Goal: Transaction & Acquisition: Purchase product/service

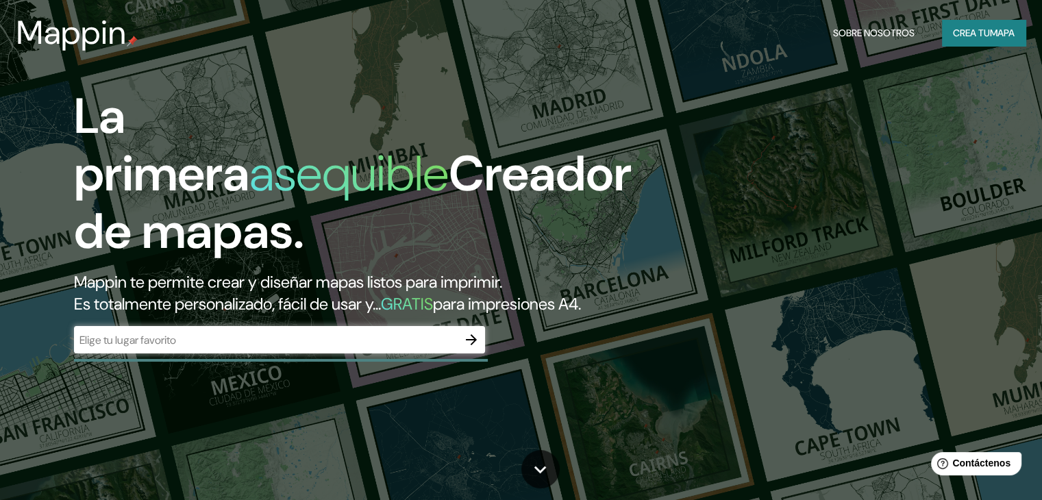
click at [364, 348] on input "text" at bounding box center [266, 340] width 384 height 16
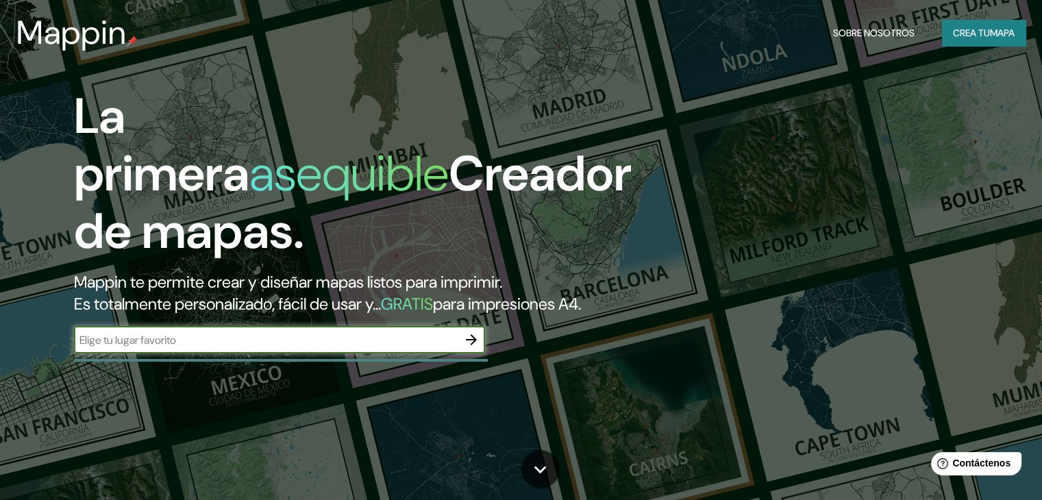
click at [193, 348] on input "text" at bounding box center [266, 340] width 384 height 16
type input "chiclayo"
click at [474, 348] on icon "button" at bounding box center [471, 340] width 16 height 16
click at [363, 348] on input "text" at bounding box center [266, 340] width 384 height 16
paste input "648W+P7X Chiclayo"
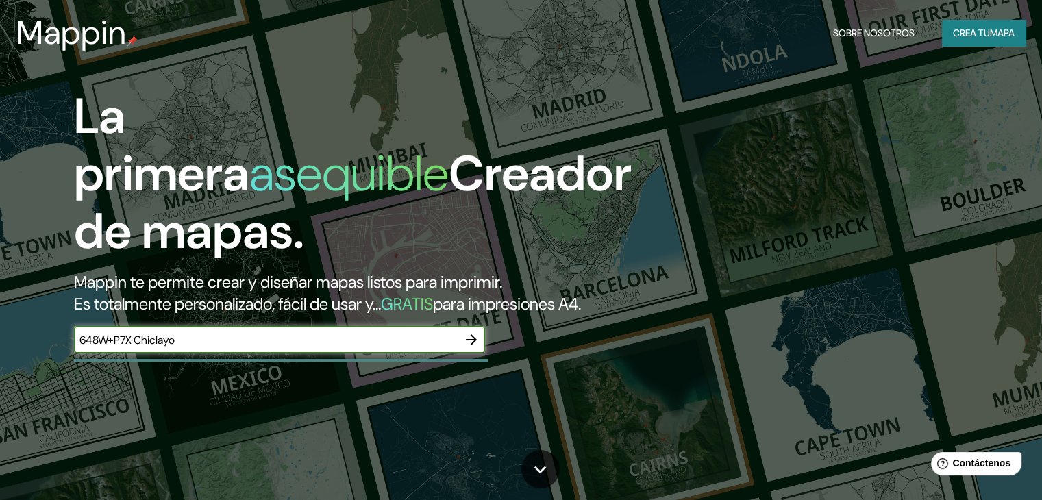
type input "648W+P7X Chiclayo"
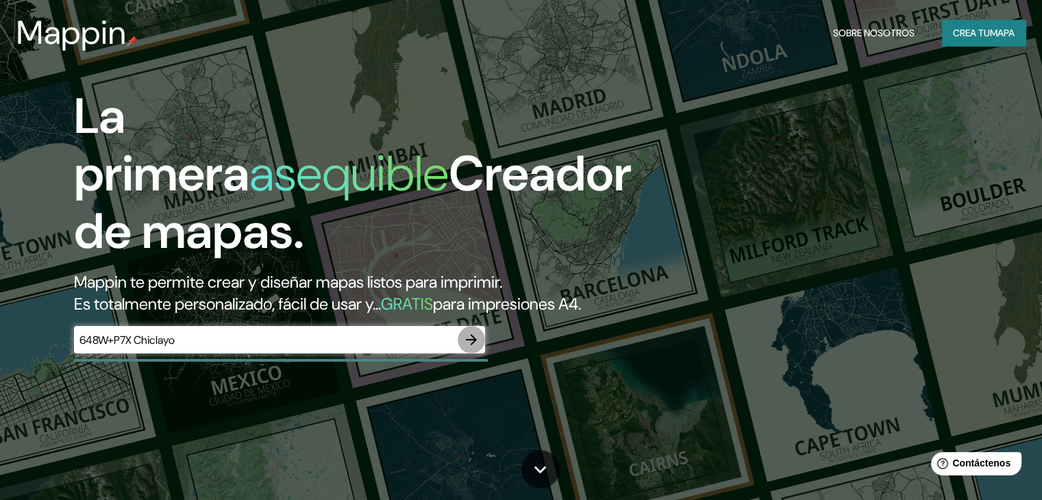
click at [462, 353] on button "button" at bounding box center [471, 339] width 27 height 27
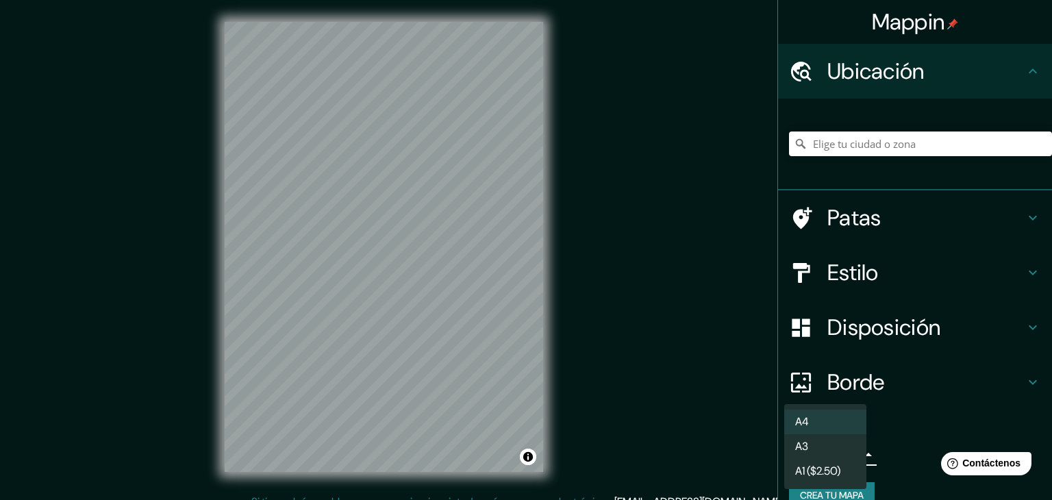
click at [839, 457] on body "Mappin Ubicación Patas Estilo Disposición Borde Elige un borde. Consejo : puede…" at bounding box center [526, 250] width 1052 height 500
click at [847, 417] on li "A4" at bounding box center [825, 422] width 82 height 25
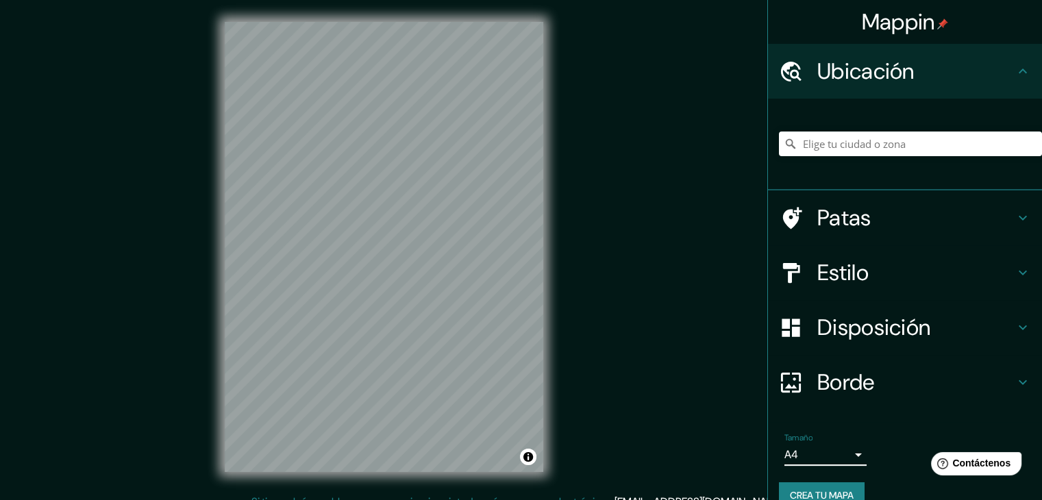
click at [908, 334] on font "Disposición" at bounding box center [873, 327] width 113 height 29
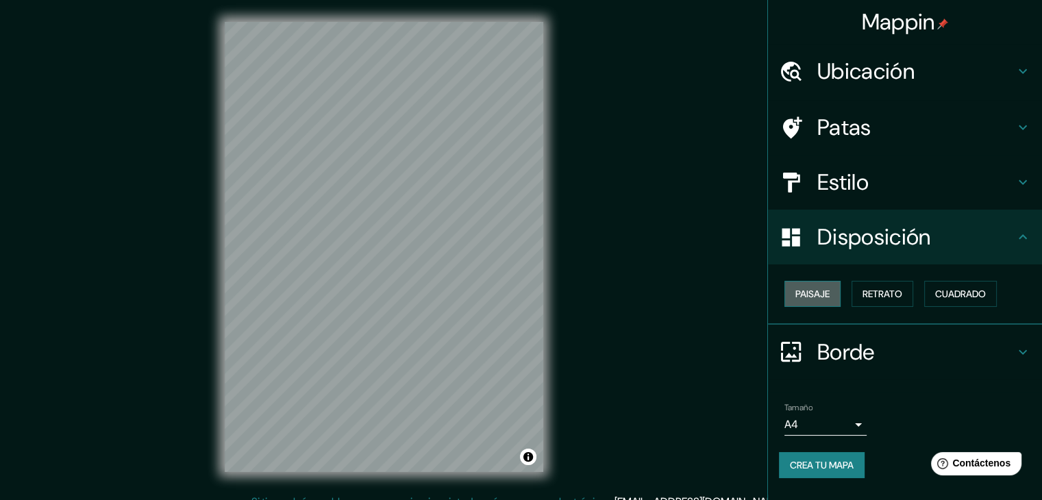
click at [822, 290] on font "Paisaje" at bounding box center [812, 294] width 34 height 12
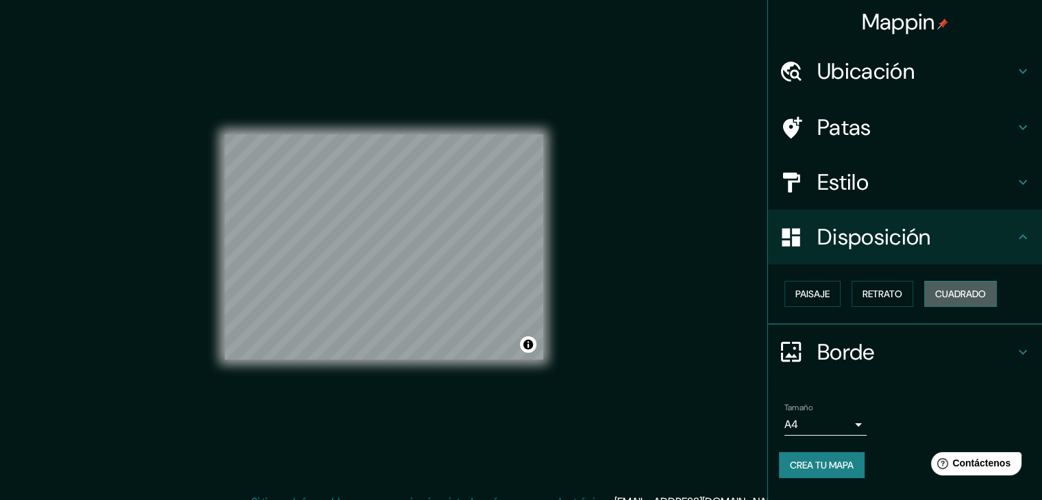
click at [939, 290] on font "Cuadrado" at bounding box center [960, 294] width 51 height 12
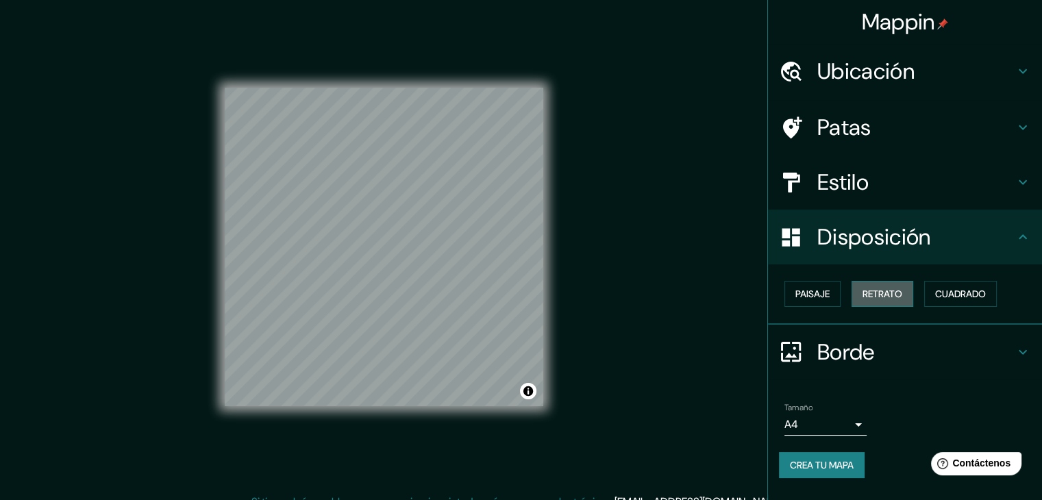
click at [893, 298] on font "Retrato" at bounding box center [882, 294] width 40 height 12
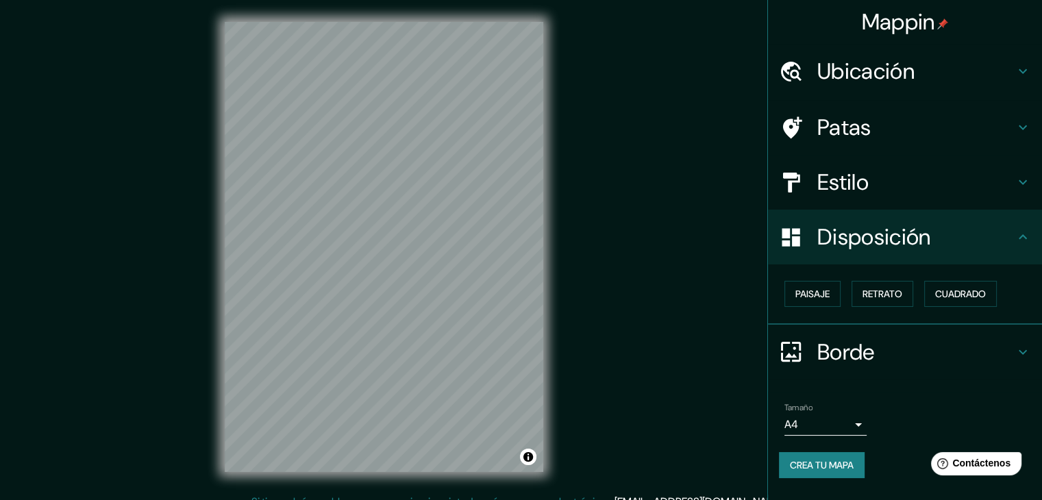
click at [874, 180] on h4 "Estilo" at bounding box center [915, 182] width 197 height 27
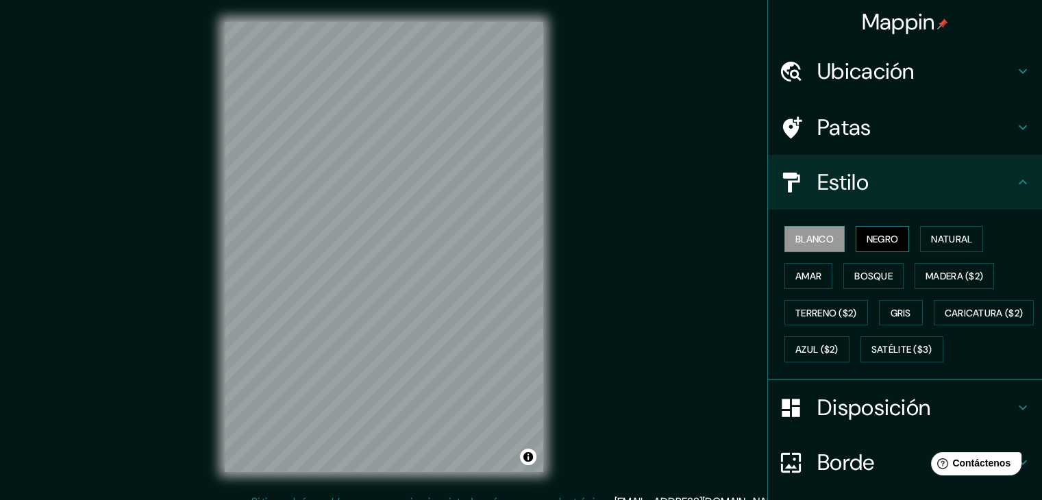
click at [878, 245] on font "Negro" at bounding box center [883, 239] width 32 height 18
click at [931, 243] on font "Natural" at bounding box center [951, 239] width 41 height 12
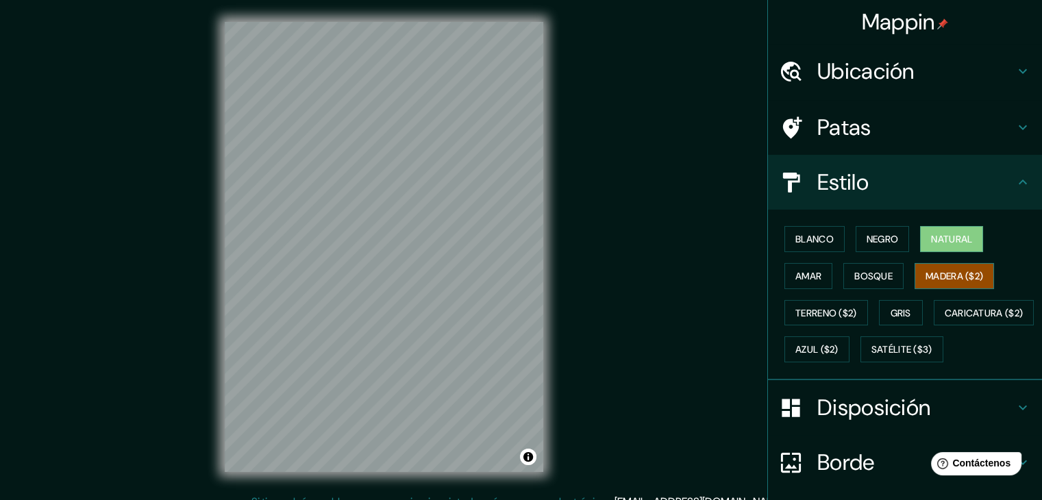
click at [934, 267] on font "Madera ($2)" at bounding box center [955, 276] width 58 height 18
click at [860, 277] on font "Bosque" at bounding box center [873, 276] width 38 height 12
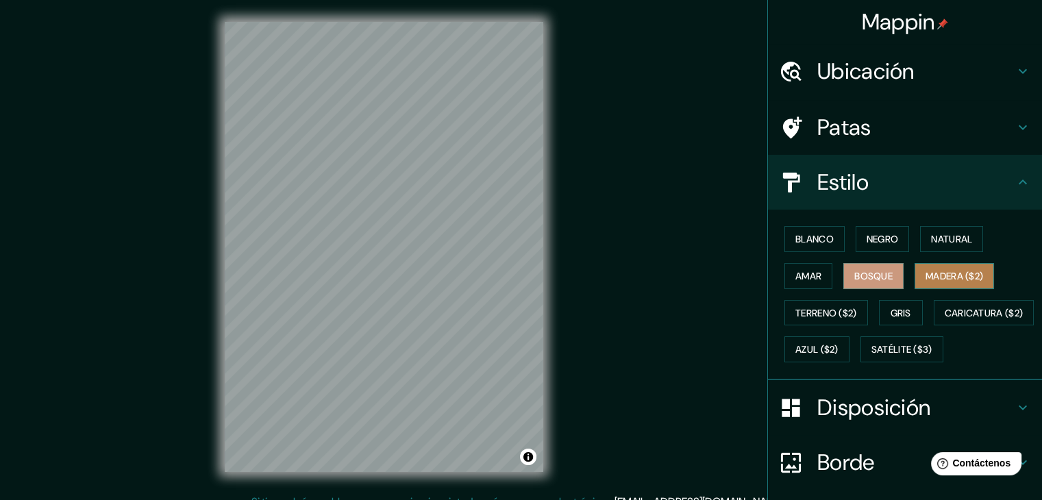
click at [940, 277] on font "Madera ($2)" at bounding box center [955, 276] width 58 height 12
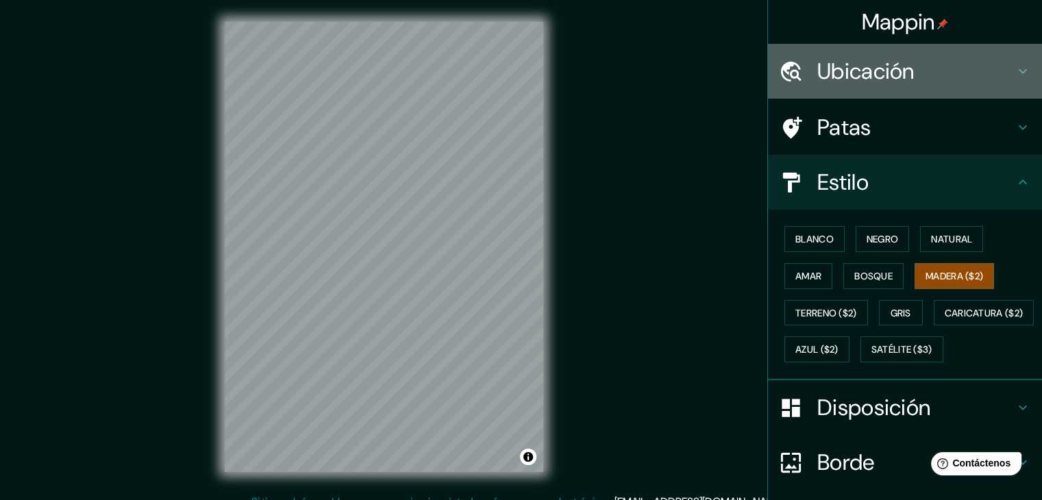
click at [842, 60] on font "Ubicación" at bounding box center [865, 71] width 97 height 29
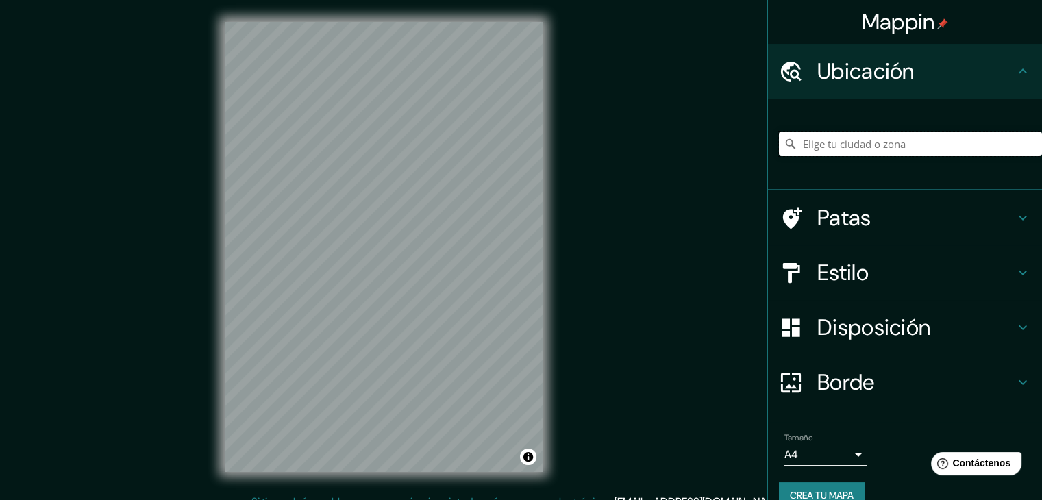
click at [869, 154] on input "Elige tu ciudad o zona" at bounding box center [910, 144] width 263 height 25
paste input "648W+P7X Chiclayo"
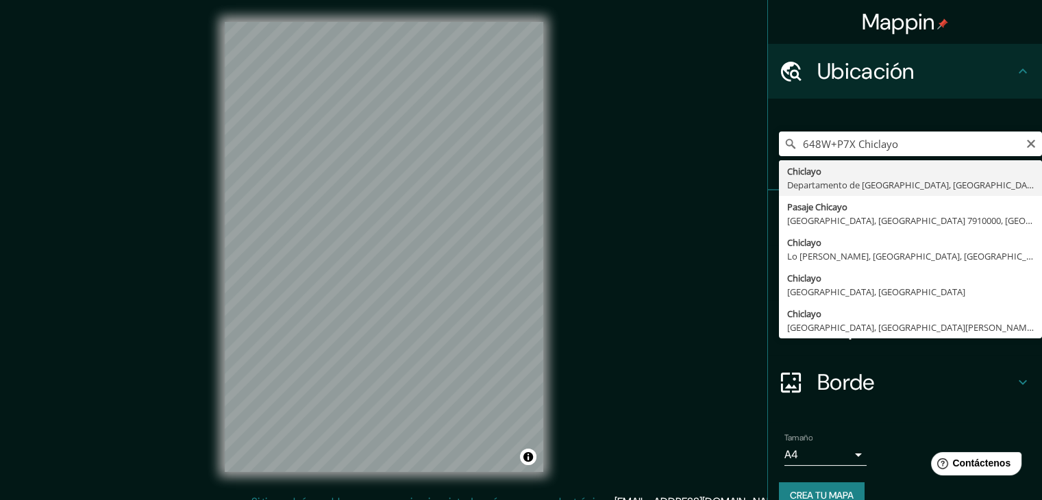
type input "Chiclayo, Departamento de [GEOGRAPHIC_DATA], [GEOGRAPHIC_DATA]"
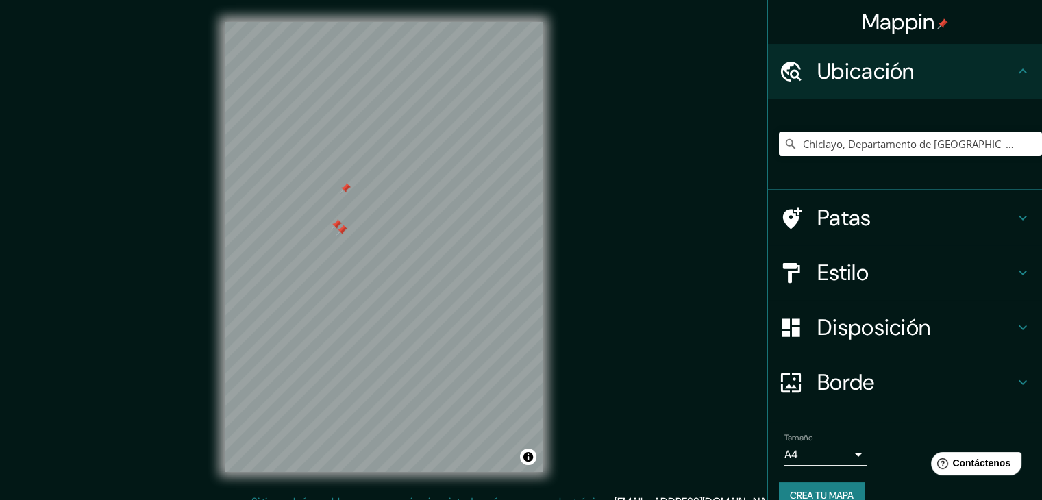
click at [336, 224] on div at bounding box center [336, 224] width 11 height 11
click at [343, 229] on div at bounding box center [341, 230] width 11 height 11
click at [345, 193] on div at bounding box center [345, 188] width 11 height 11
click at [350, 193] on div at bounding box center [352, 190] width 11 height 11
click at [344, 212] on div at bounding box center [344, 209] width 11 height 11
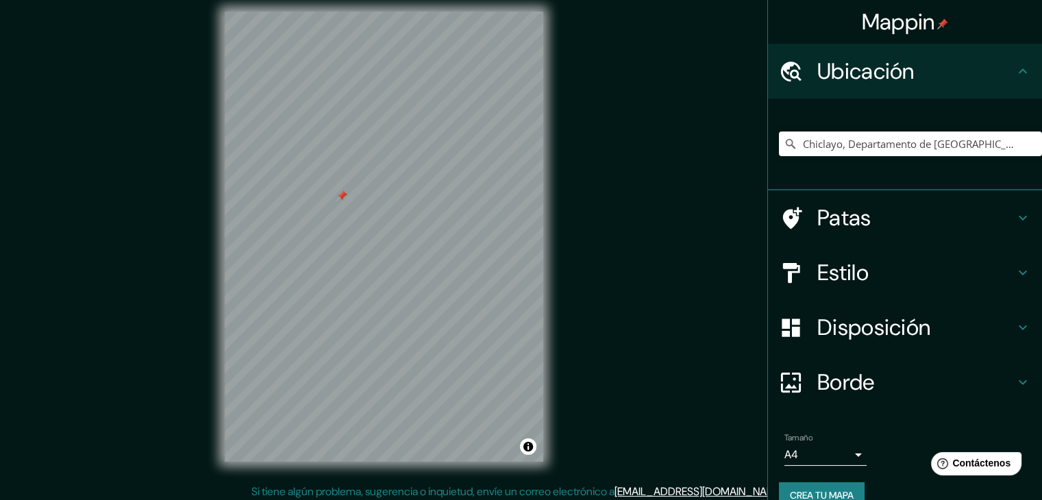
scroll to position [16, 0]
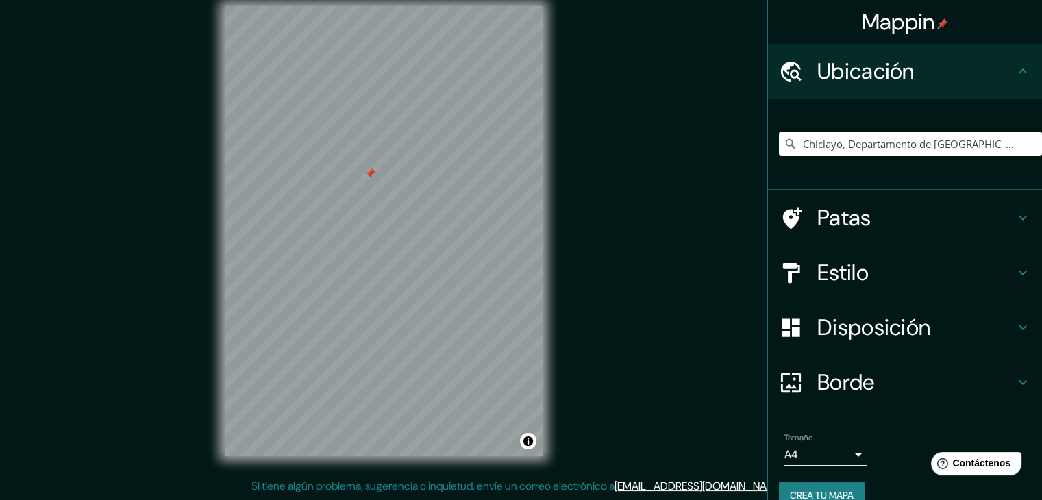
click at [899, 253] on div "Estilo" at bounding box center [905, 272] width 274 height 55
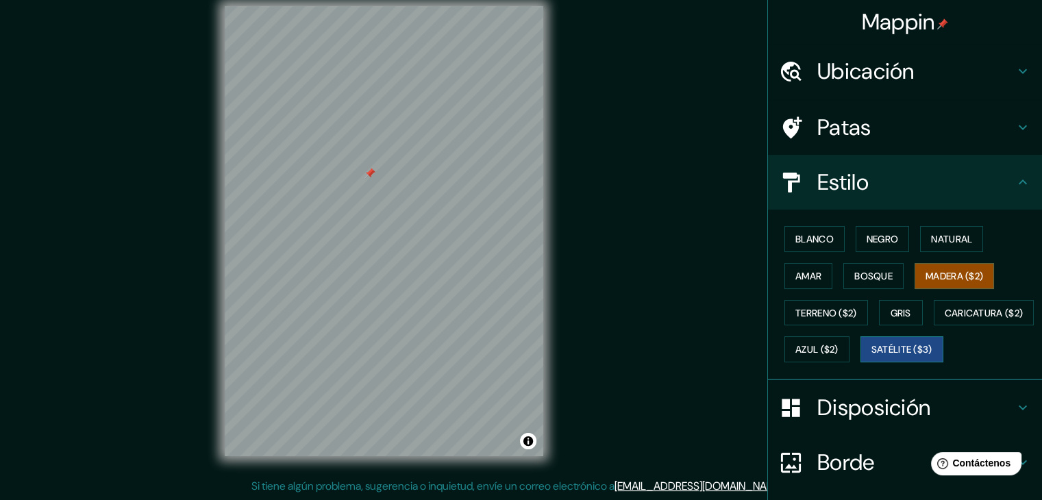
click at [871, 356] on font "Satélite ($3)" at bounding box center [901, 350] width 61 height 12
click at [839, 356] on font "Azul ($2)" at bounding box center [816, 349] width 43 height 18
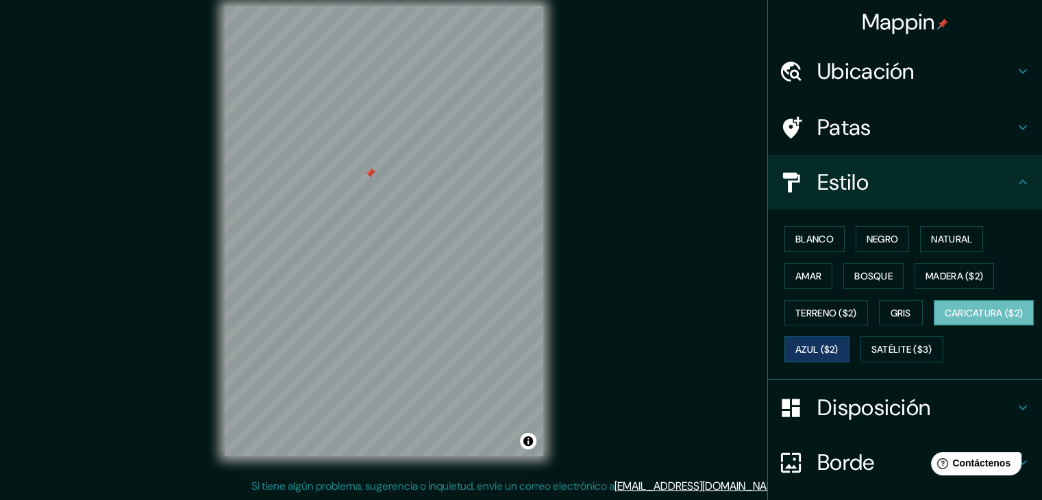
click at [945, 319] on font "Caricatura ($2)" at bounding box center [984, 313] width 79 height 12
click at [839, 347] on font "Azul ($2)" at bounding box center [816, 350] width 43 height 12
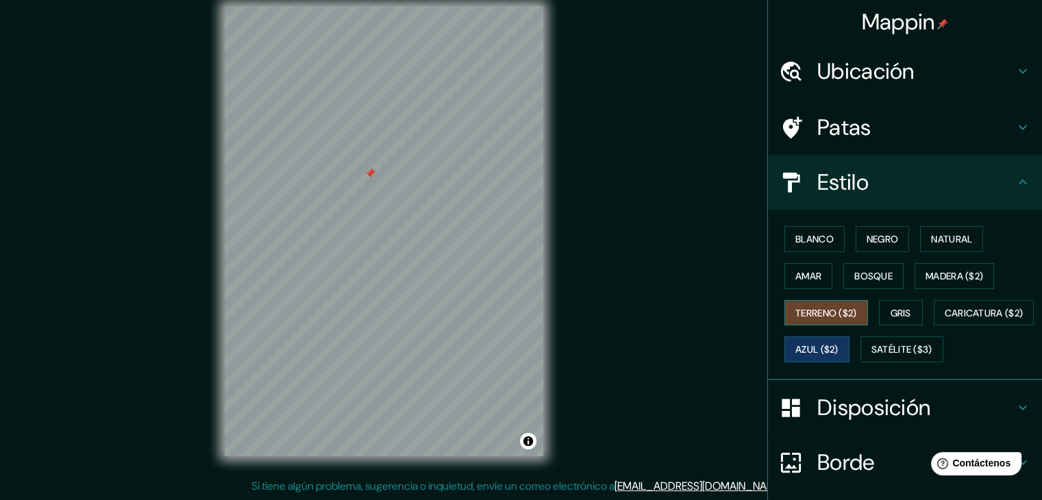
click at [821, 316] on font "Terreno ($2)" at bounding box center [826, 313] width 62 height 12
click at [897, 310] on font "Gris" at bounding box center [901, 313] width 21 height 12
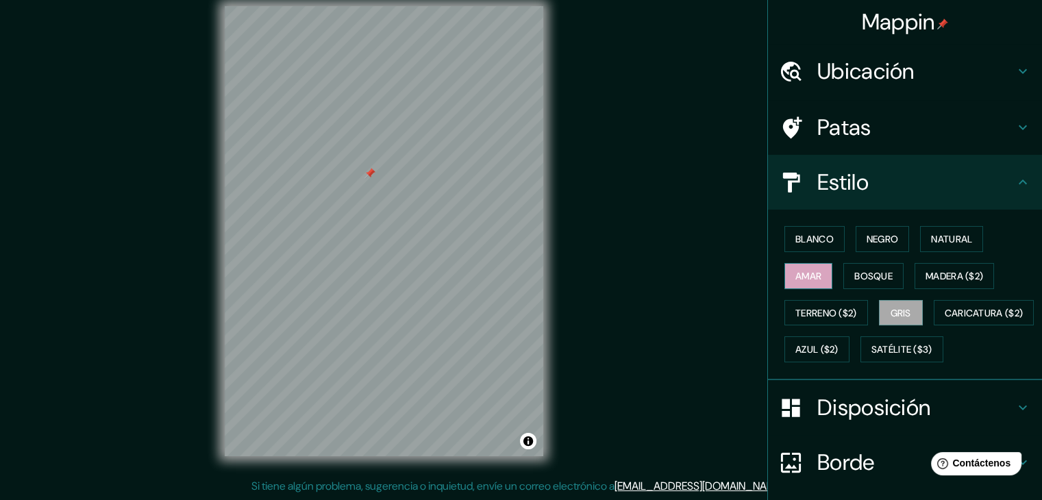
click at [798, 274] on font "Amar" at bounding box center [808, 276] width 26 height 12
click at [871, 262] on div "Blanco Negro Natural Amar Bosque Madera ($2) Terreno ($2) Gris Caricatura ($2) …" at bounding box center [910, 294] width 263 height 147
click at [872, 264] on button "Bosque" at bounding box center [873, 276] width 60 height 26
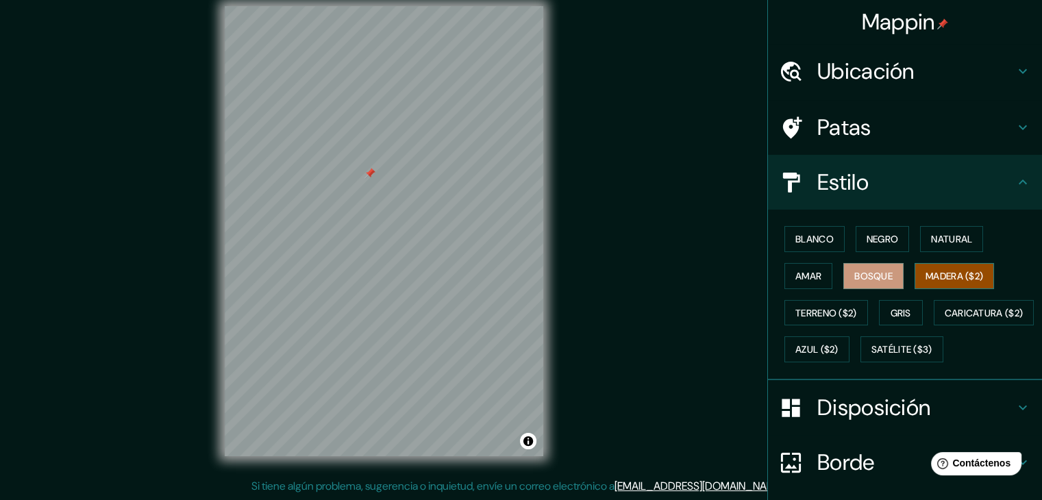
click at [936, 267] on font "Madera ($2)" at bounding box center [955, 276] width 58 height 18
click at [372, 188] on div at bounding box center [374, 186] width 11 height 11
drag, startPoint x: 788, startPoint y: 227, endPoint x: 795, endPoint y: 232, distance: 8.6
click at [788, 228] on button "Blanco" at bounding box center [814, 239] width 60 height 26
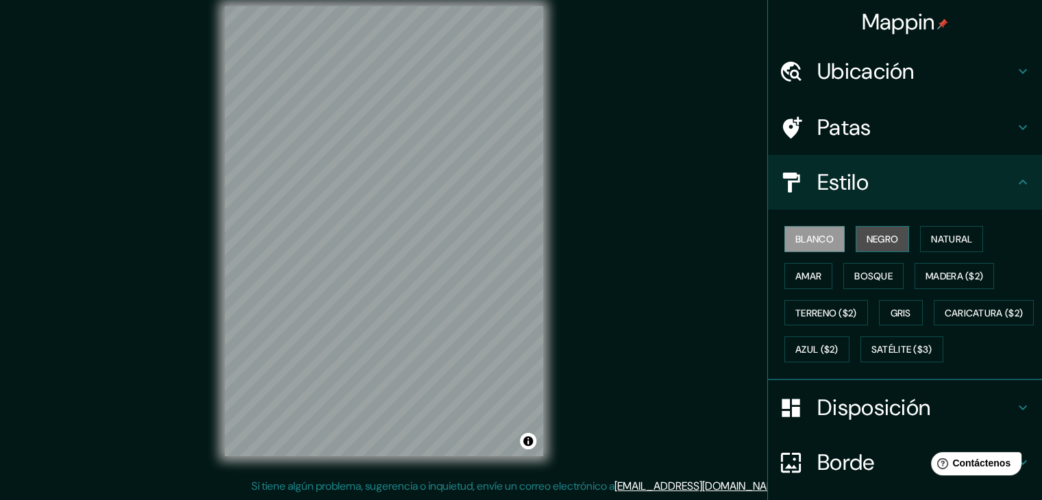
click at [856, 239] on button "Negro" at bounding box center [883, 239] width 54 height 26
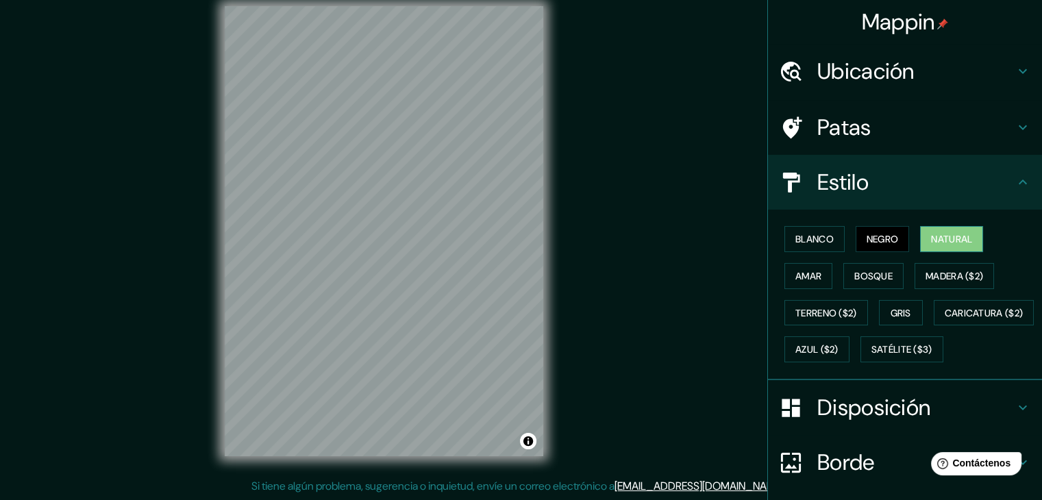
click at [921, 228] on button "Natural" at bounding box center [951, 239] width 63 height 26
click at [804, 240] on font "Blanco" at bounding box center [814, 239] width 38 height 12
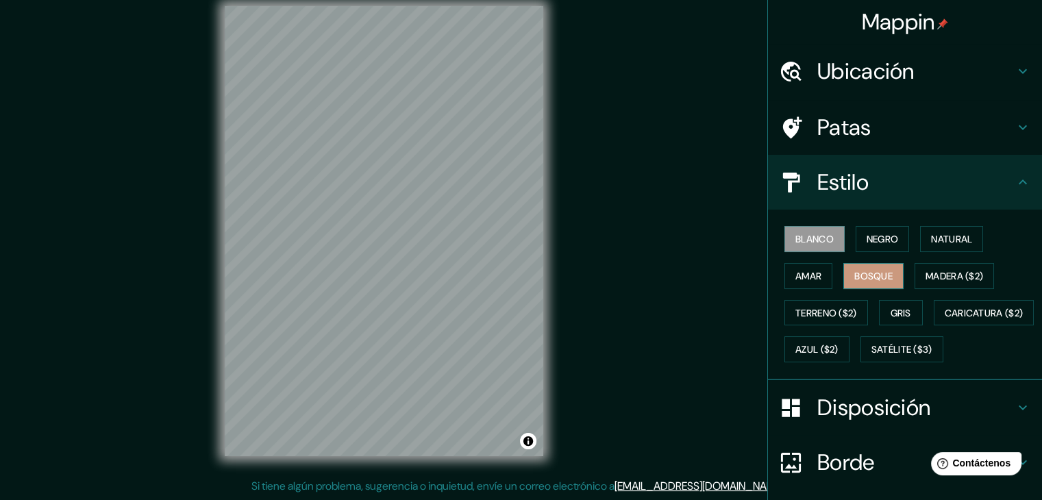
click at [861, 264] on button "Bosque" at bounding box center [873, 276] width 60 height 26
click at [806, 279] on font "Amar" at bounding box center [808, 276] width 26 height 12
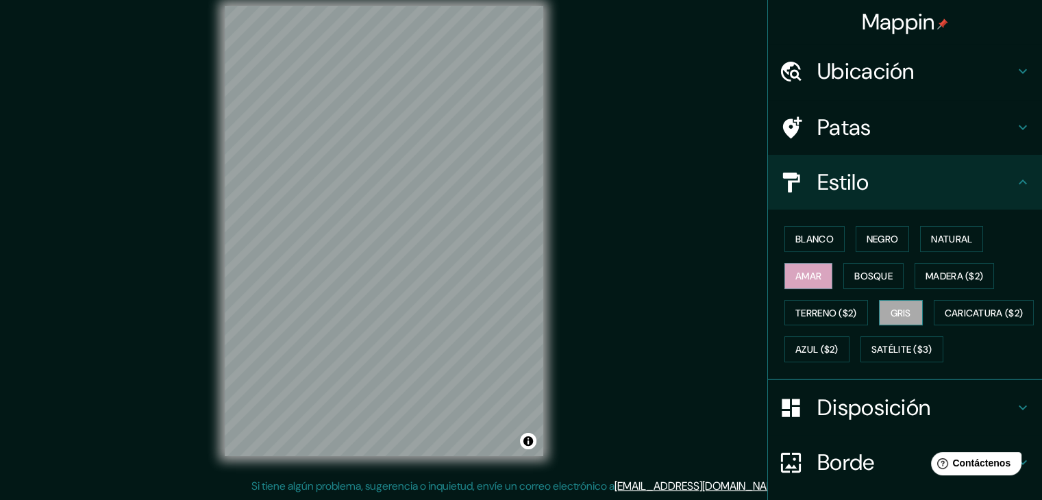
click at [899, 310] on font "Gris" at bounding box center [901, 313] width 21 height 12
click at [822, 307] on font "Terreno ($2)" at bounding box center [826, 313] width 62 height 12
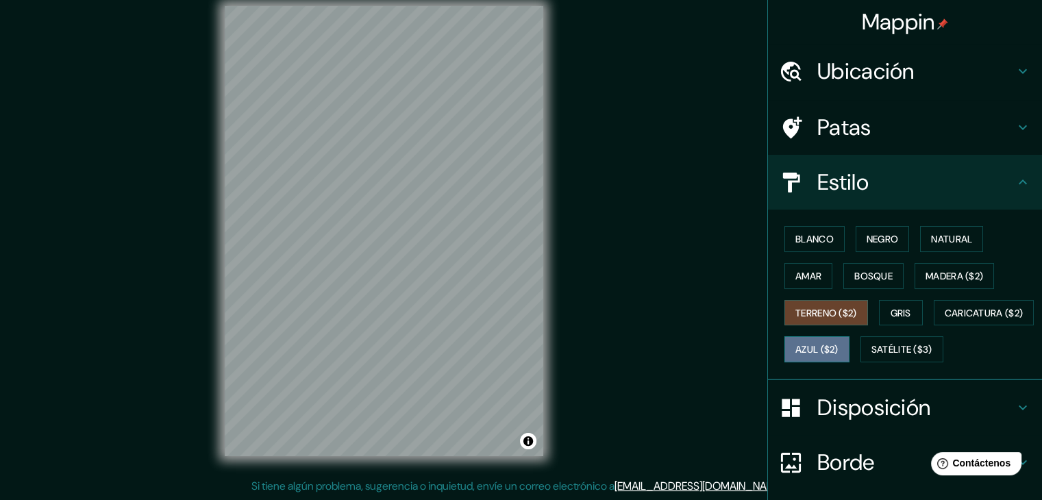
click at [839, 353] on font "Azul ($2)" at bounding box center [816, 350] width 43 height 12
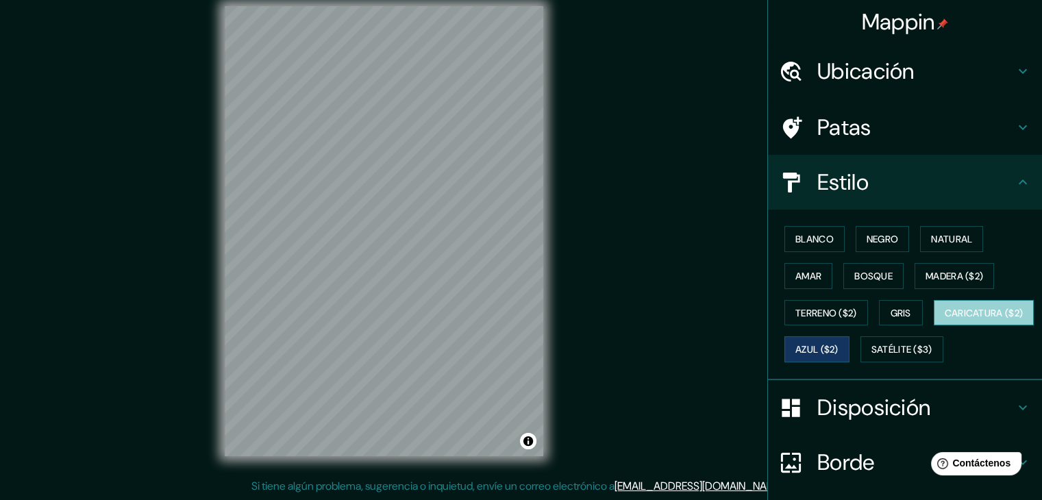
click at [945, 319] on font "Caricatura ($2)" at bounding box center [984, 313] width 79 height 12
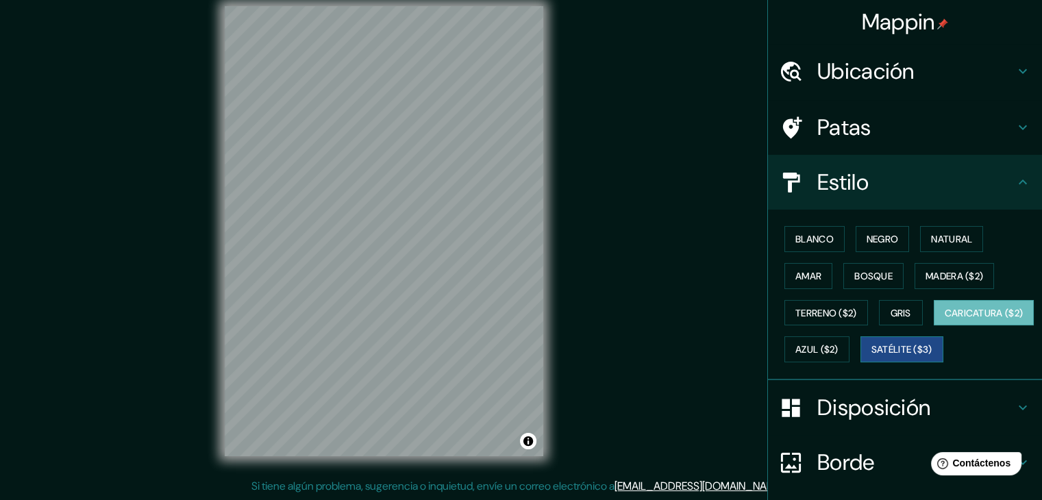
click at [871, 356] on font "Satélite ($3)" at bounding box center [901, 350] width 61 height 12
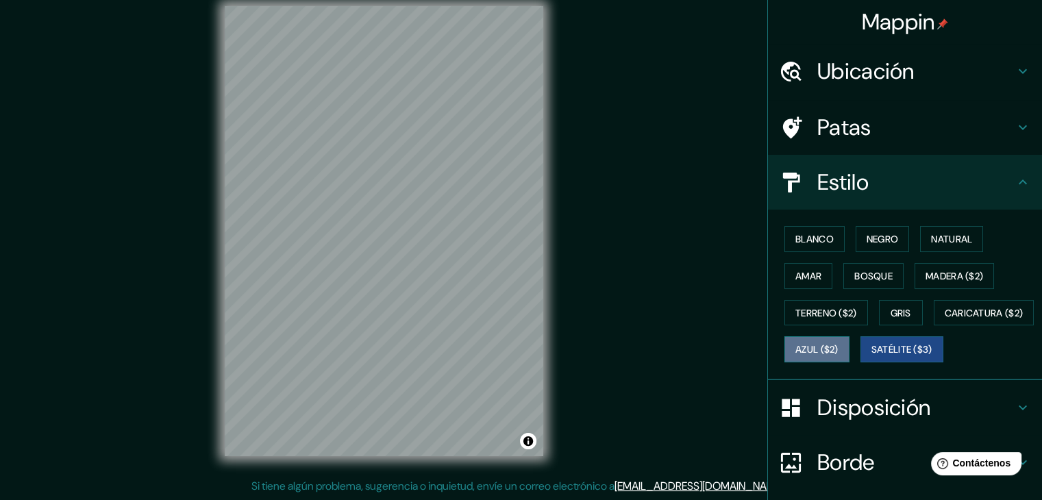
click at [839, 340] on font "Azul ($2)" at bounding box center [816, 349] width 43 height 18
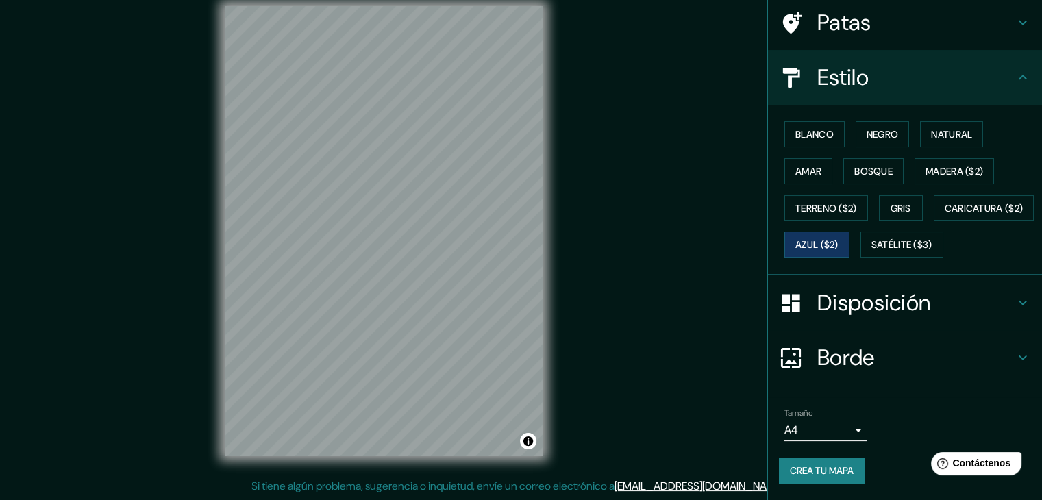
click at [895, 371] on h4 "Borde" at bounding box center [915, 357] width 197 height 27
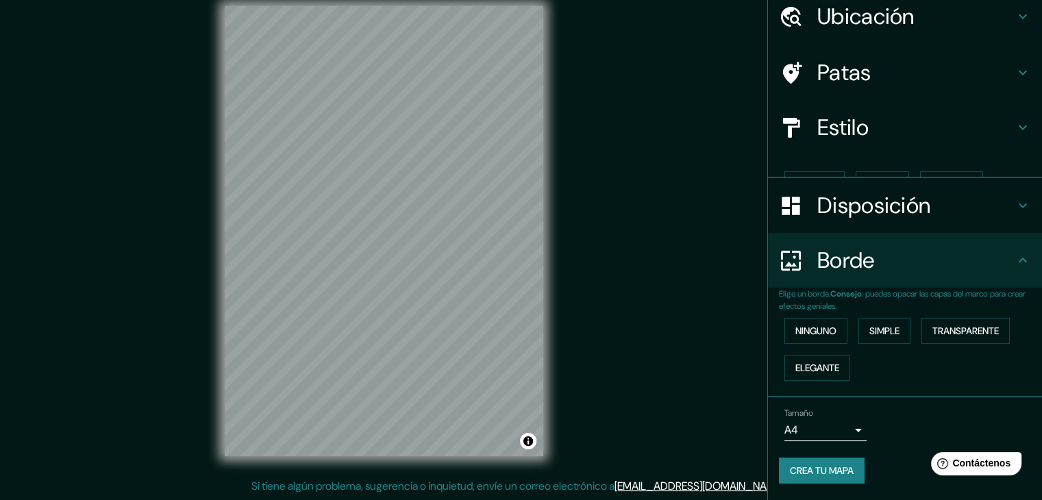
scroll to position [31, 0]
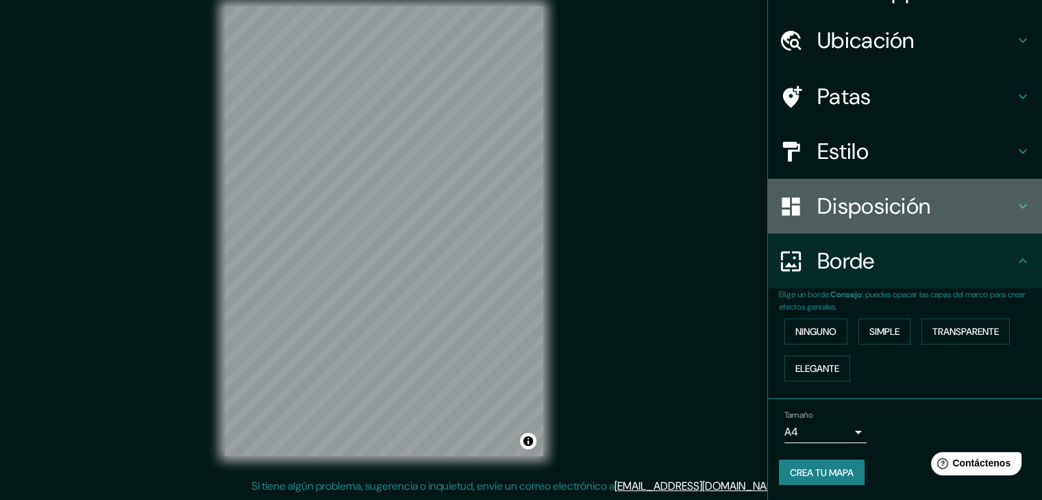
click at [915, 209] on font "Disposición" at bounding box center [873, 206] width 113 height 29
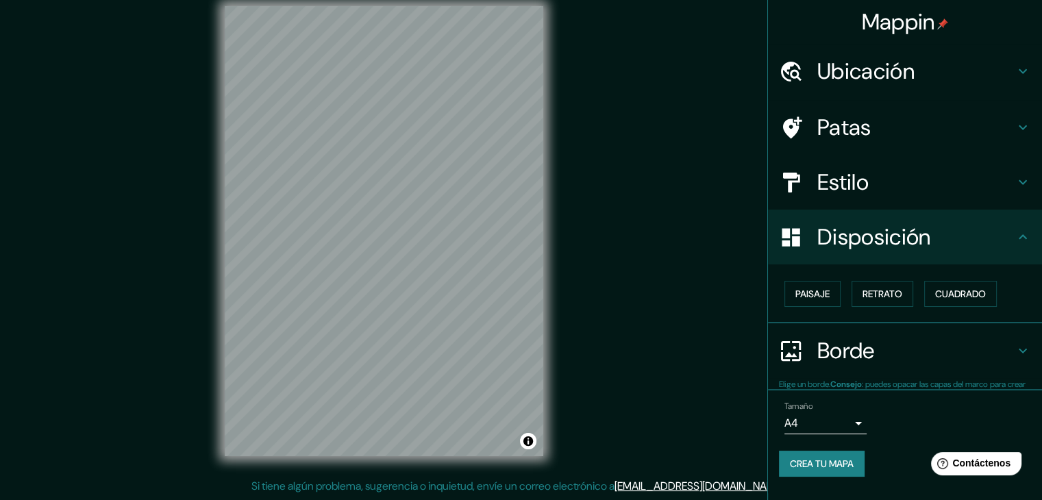
scroll to position [0, 0]
click at [946, 295] on font "Cuadrado" at bounding box center [960, 294] width 51 height 12
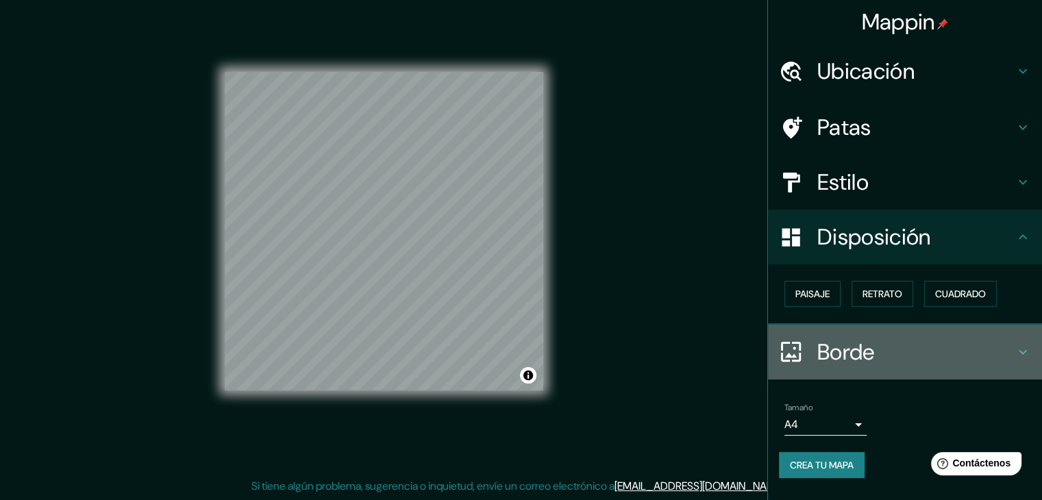
click at [884, 344] on h4 "Borde" at bounding box center [915, 351] width 197 height 27
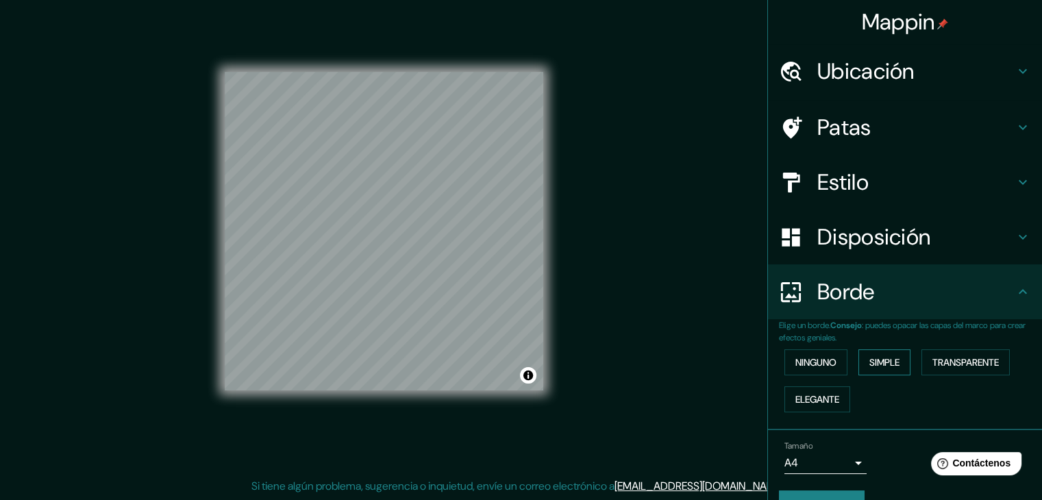
click at [874, 367] on font "Simple" at bounding box center [884, 362] width 30 height 12
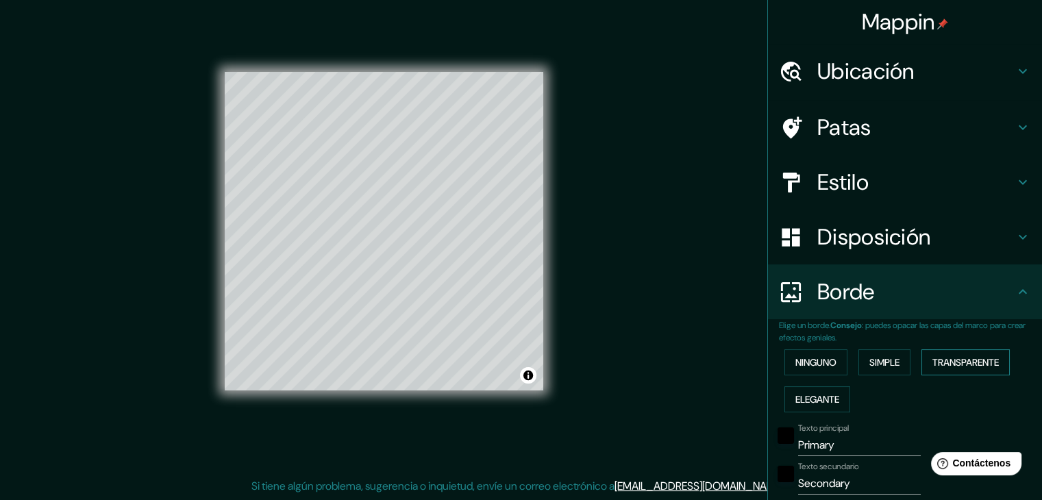
click at [932, 365] on font "Transparente" at bounding box center [965, 362] width 66 height 12
click at [836, 397] on button "Elegante" at bounding box center [817, 399] width 66 height 26
click at [808, 362] on font "Ninguno" at bounding box center [815, 362] width 41 height 12
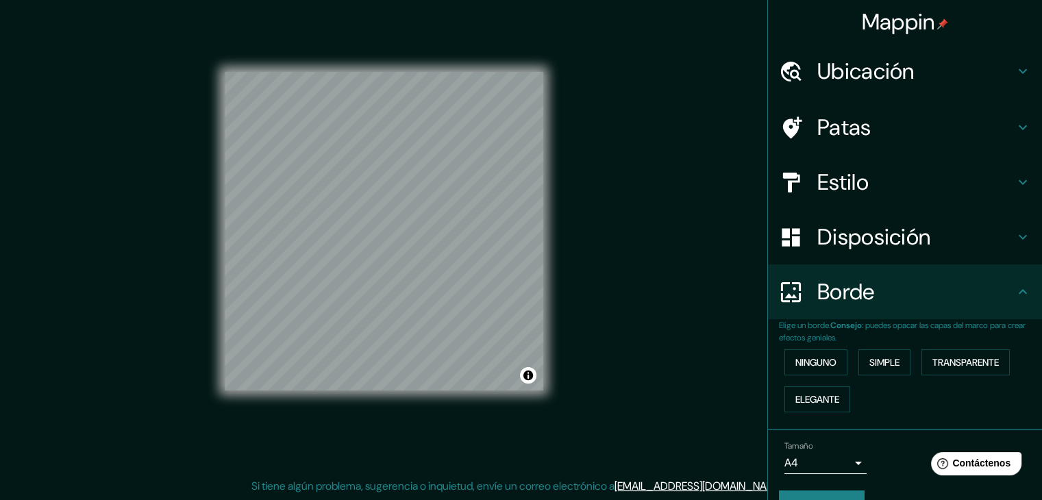
click at [852, 169] on font "Estilo" at bounding box center [842, 182] width 51 height 29
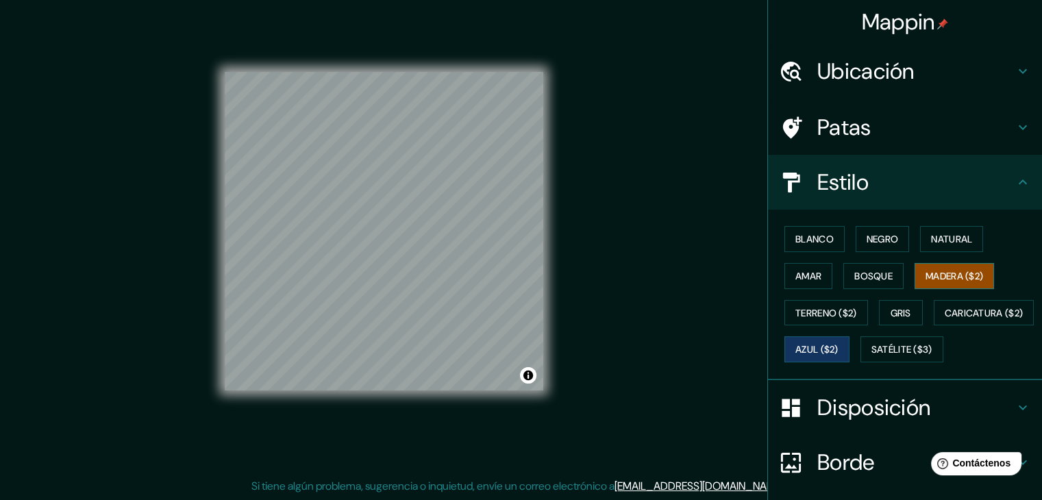
click at [956, 282] on font "Madera ($2)" at bounding box center [955, 276] width 58 height 18
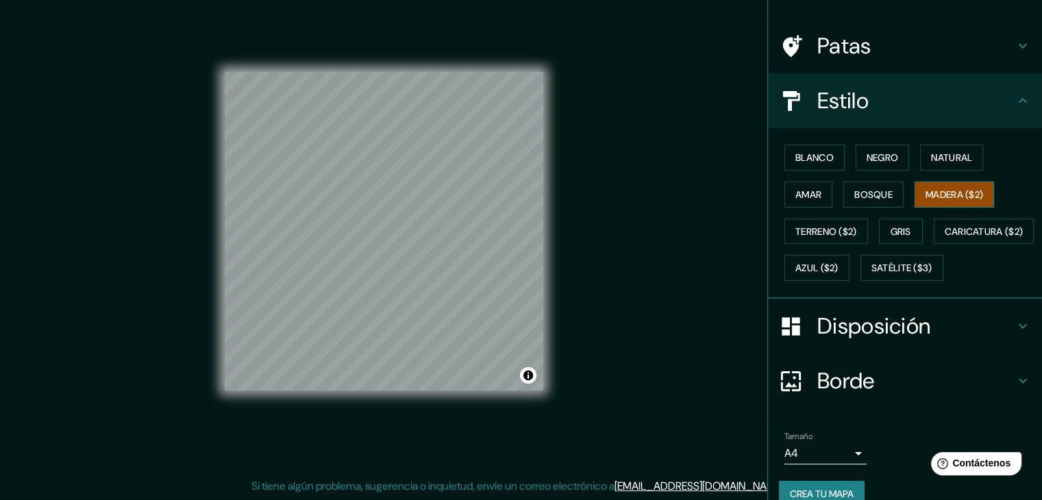
scroll to position [138, 0]
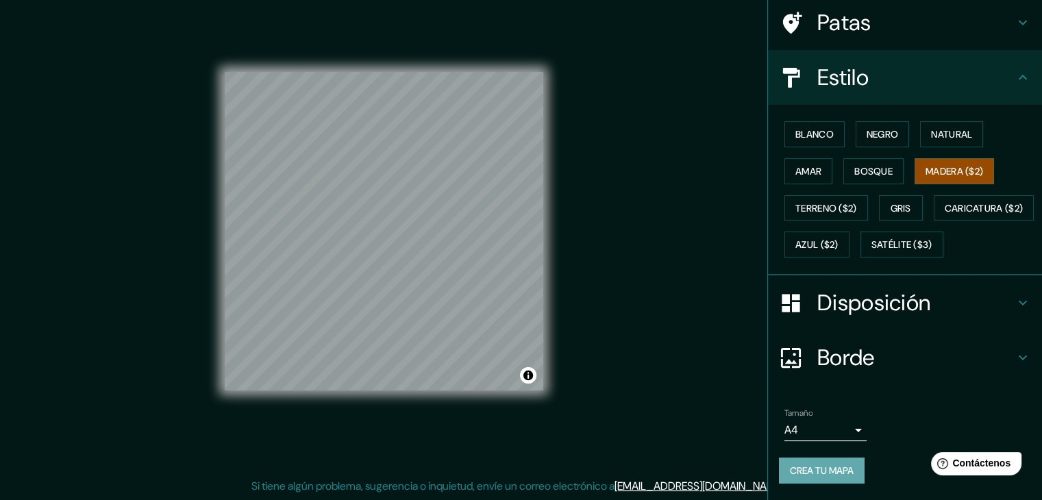
click at [820, 477] on font "Crea tu mapa" at bounding box center [822, 471] width 64 height 18
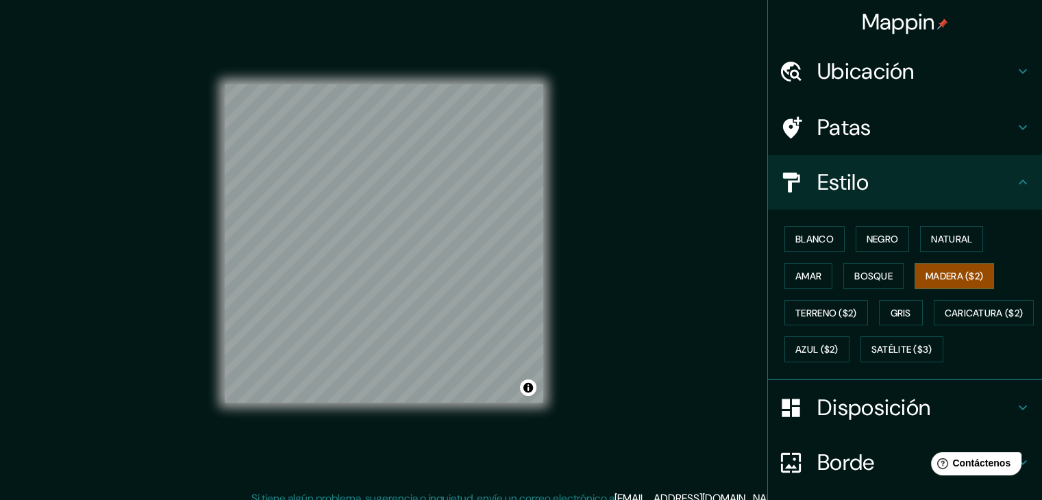
scroll to position [0, 0]
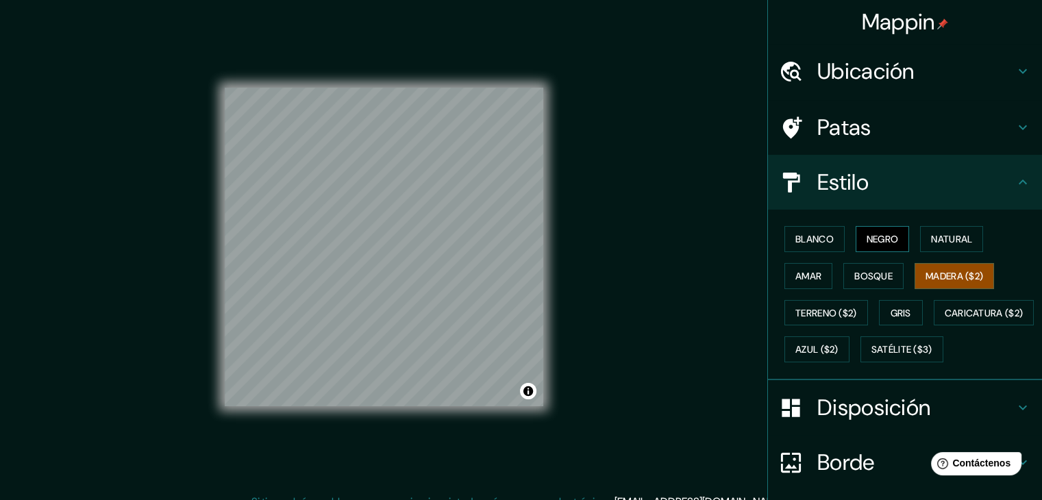
click at [867, 238] on font "Negro" at bounding box center [883, 239] width 32 height 12
click at [815, 236] on font "Blanco" at bounding box center [814, 239] width 38 height 12
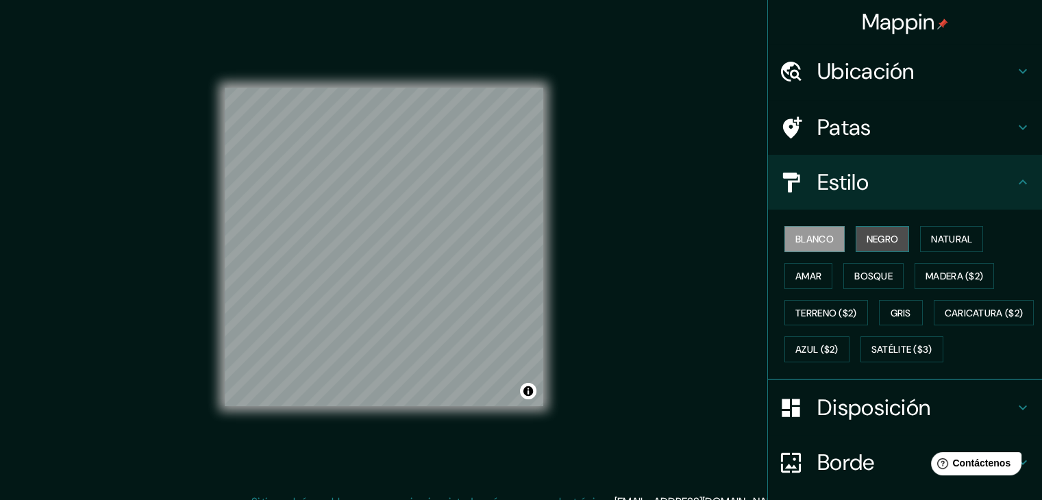
click at [877, 234] on font "Negro" at bounding box center [883, 239] width 32 height 12
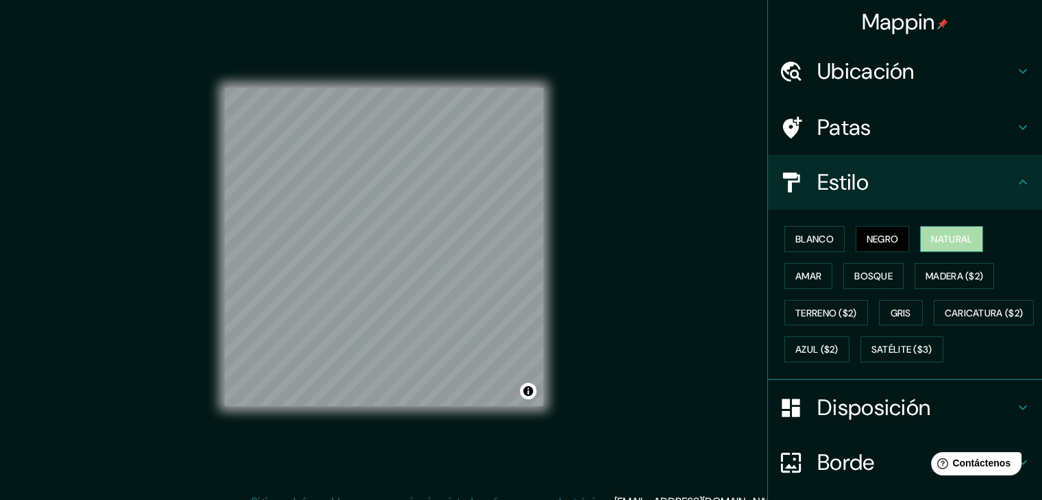
click at [932, 236] on font "Natural" at bounding box center [951, 239] width 41 height 12
click at [903, 304] on font "Gris" at bounding box center [901, 313] width 21 height 18
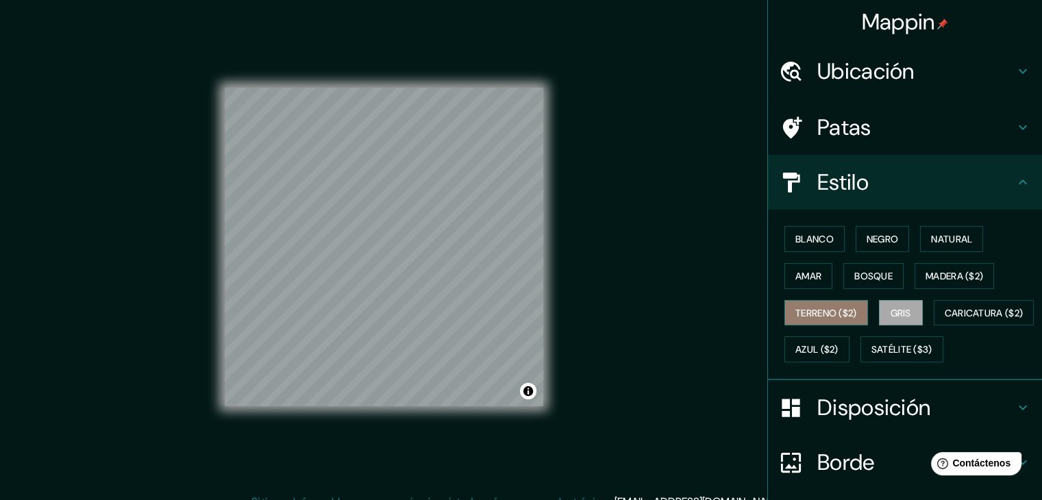
click at [854, 316] on button "Terreno ($2)" at bounding box center [826, 313] width 84 height 26
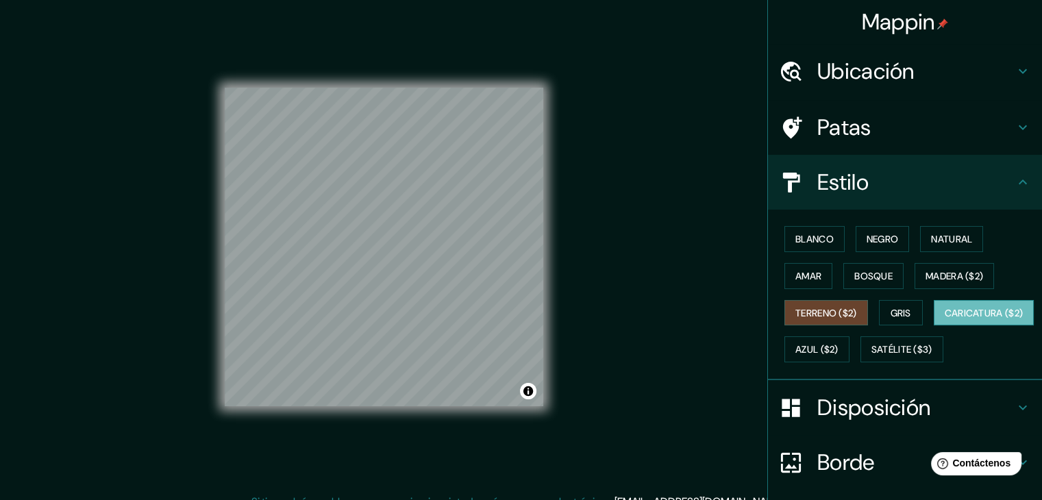
click at [945, 319] on font "Caricatura ($2)" at bounding box center [984, 313] width 79 height 12
click at [839, 347] on font "Azul ($2)" at bounding box center [816, 350] width 43 height 12
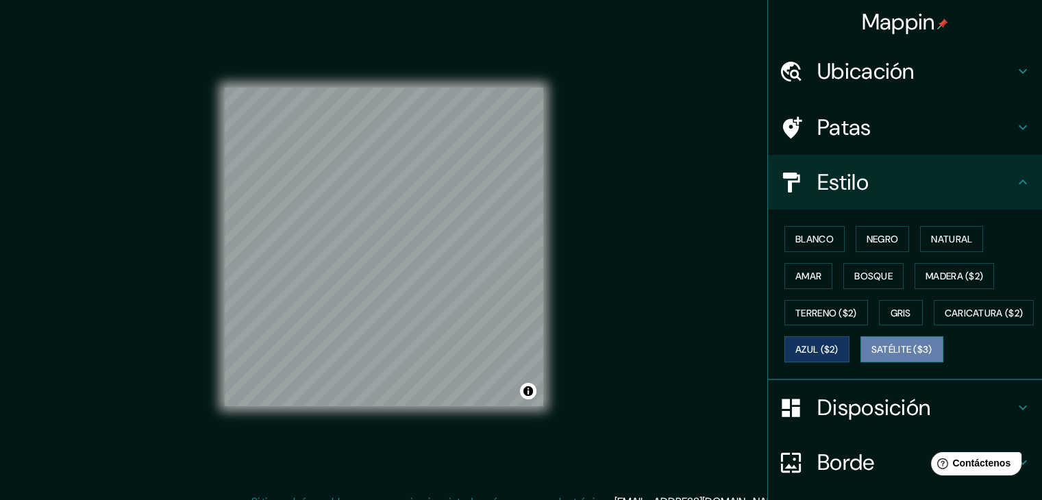
click at [871, 356] on font "Satélite ($3)" at bounding box center [901, 350] width 61 height 12
click at [839, 353] on font "Azul ($2)" at bounding box center [816, 350] width 43 height 12
drag, startPoint x: 960, startPoint y: 91, endPoint x: 819, endPoint y: 105, distance: 141.1
click at [819, 105] on ul "Ubicación Chiclayo, Departamento de Lambayeque, [GEOGRAPHIC_DATA] Patas Estilo …" at bounding box center [905, 324] width 274 height 561
click at [867, 231] on font "Negro" at bounding box center [883, 239] width 32 height 18
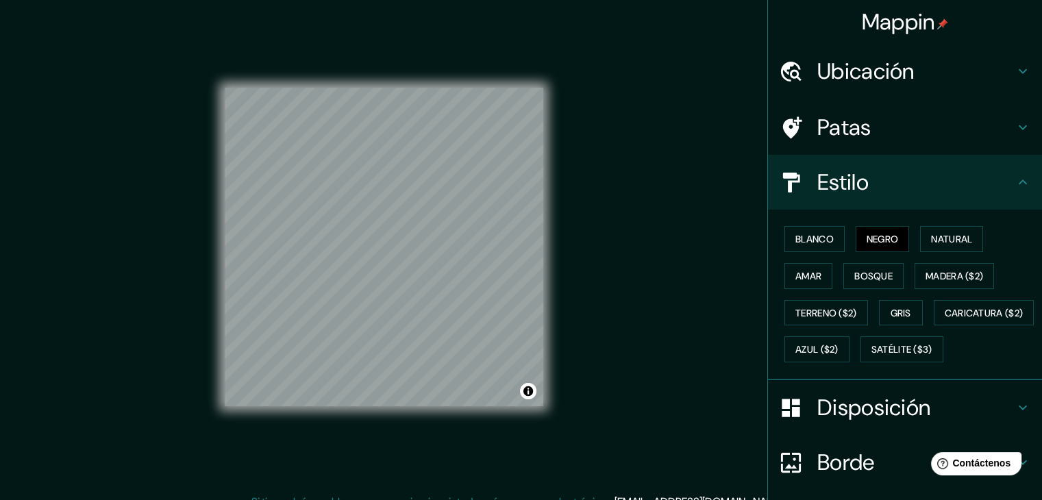
drag, startPoint x: 551, startPoint y: 203, endPoint x: 579, endPoint y: 190, distance: 31.0
click at [582, 193] on div "Mappin Ubicación Chiclayo, Departamento de [GEOGRAPHIC_DATA], [GEOGRAPHIC_DATA]…" at bounding box center [521, 258] width 1042 height 516
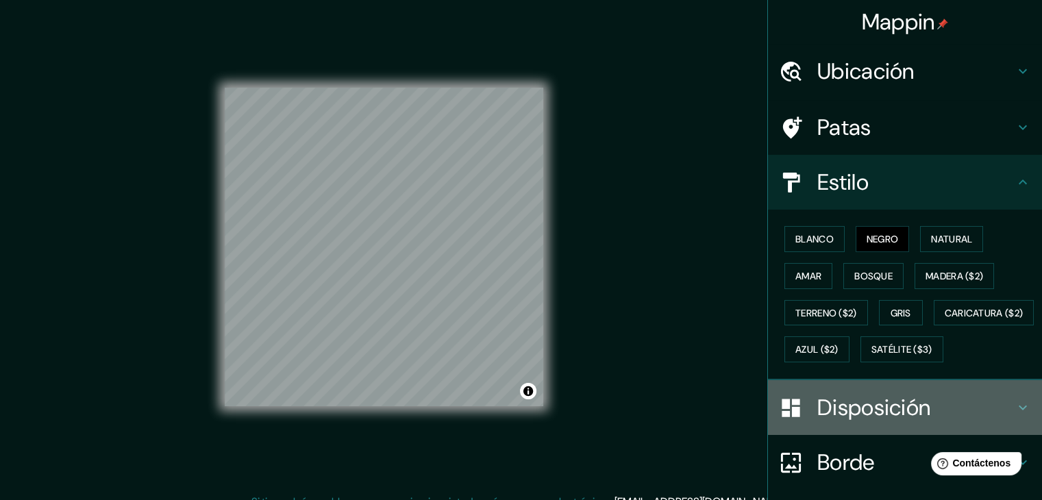
click at [882, 422] on font "Disposición" at bounding box center [873, 407] width 113 height 29
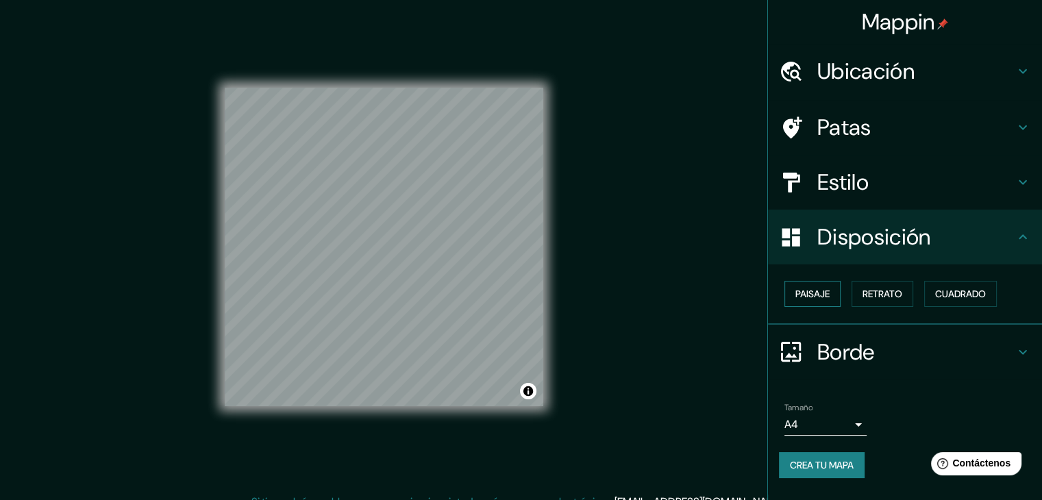
click at [818, 301] on font "Paisaje" at bounding box center [812, 294] width 34 height 18
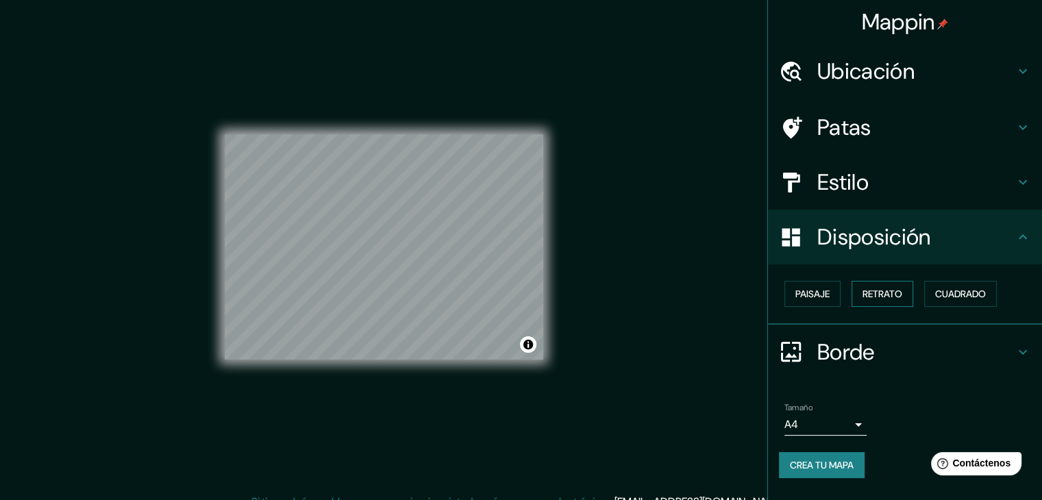
click at [876, 288] on font "Retrato" at bounding box center [882, 294] width 40 height 12
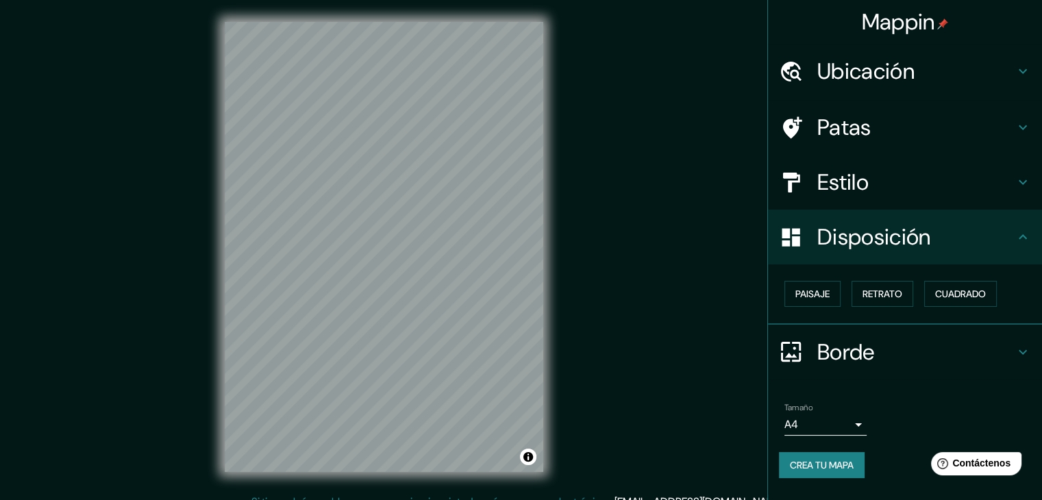
click at [930, 220] on div "Disposición" at bounding box center [905, 237] width 274 height 55
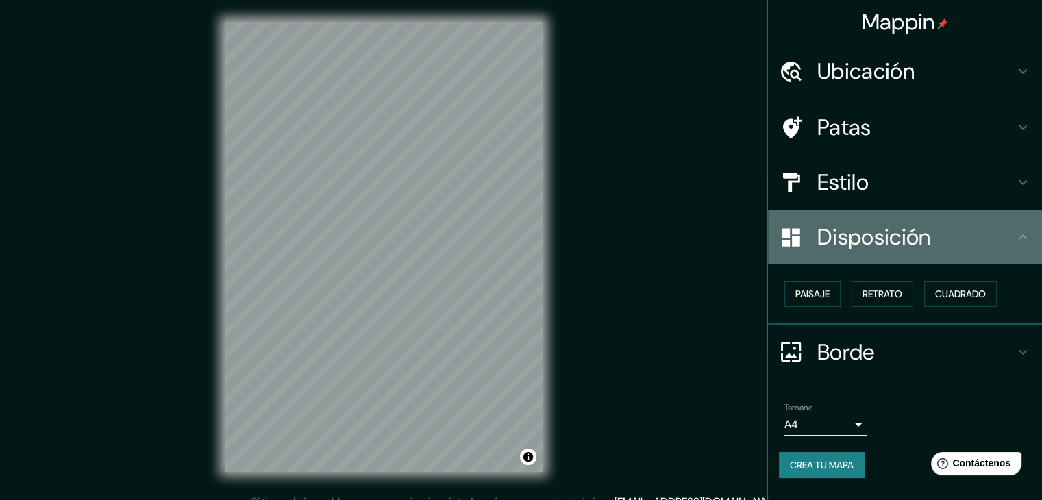
click at [923, 250] on font "Disposición" at bounding box center [873, 237] width 113 height 29
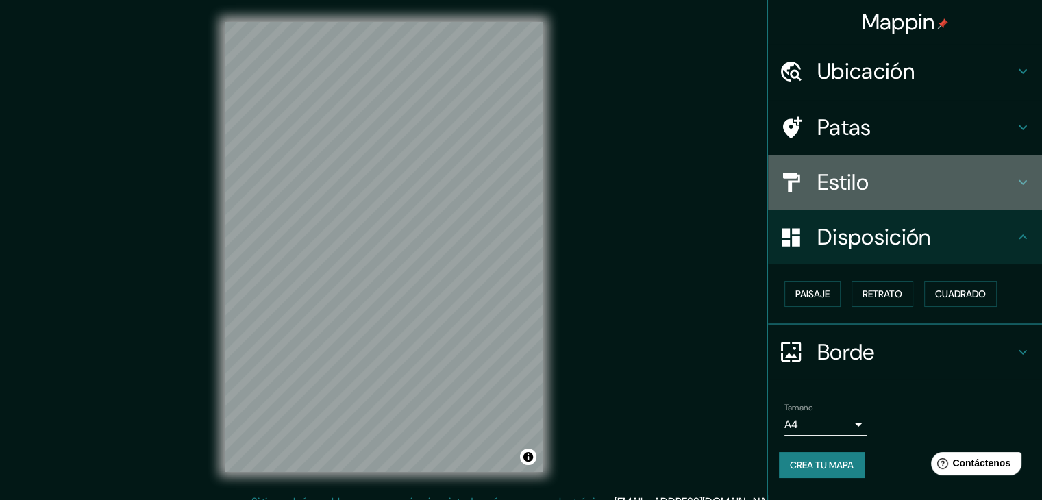
click at [930, 175] on h4 "Estilo" at bounding box center [915, 182] width 197 height 27
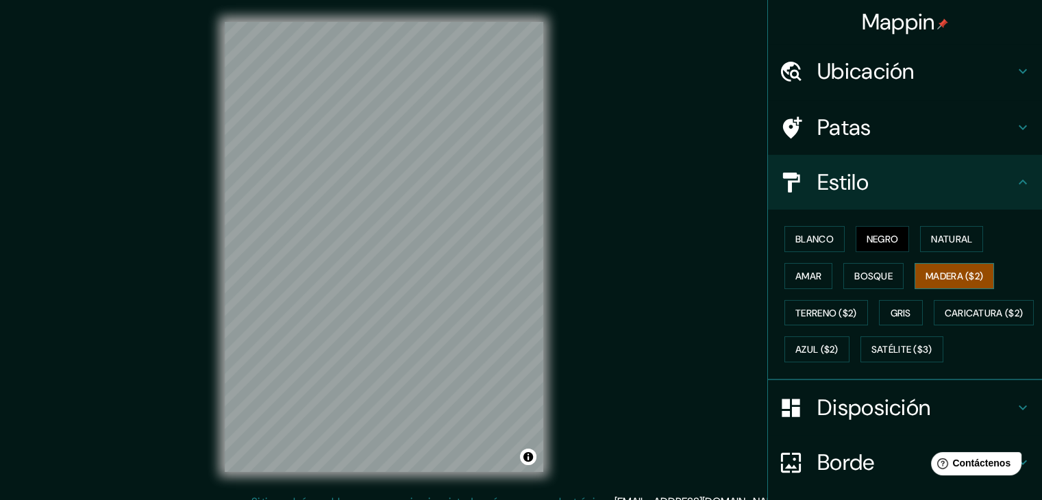
click at [947, 282] on font "Madera ($2)" at bounding box center [955, 276] width 58 height 18
click at [931, 240] on font "Natural" at bounding box center [951, 239] width 41 height 12
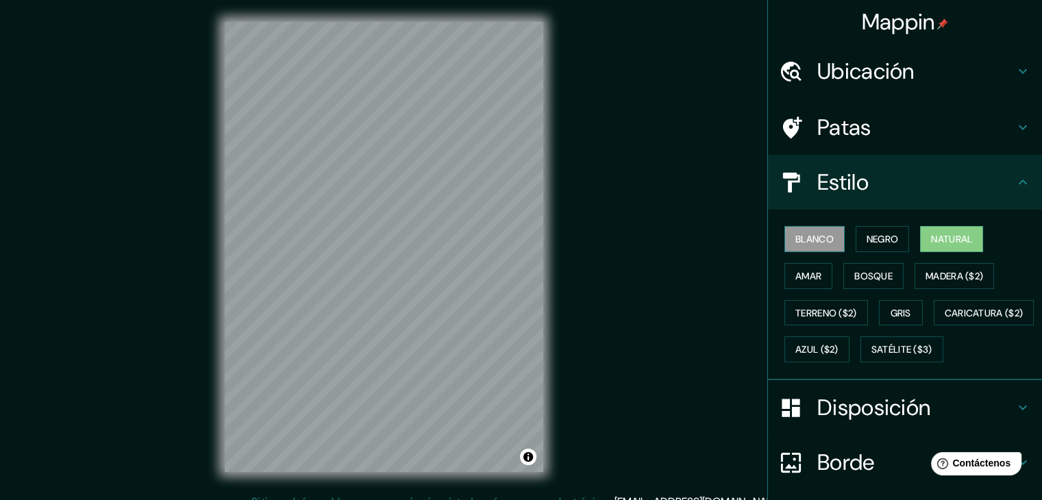
click at [806, 231] on font "Blanco" at bounding box center [814, 239] width 38 height 18
drag, startPoint x: 545, startPoint y: 263, endPoint x: 575, endPoint y: 247, distance: 34.6
click at [575, 247] on div "Mappin Ubicación Chiclayo, Departamento de [GEOGRAPHIC_DATA], [GEOGRAPHIC_DATA]…" at bounding box center [521, 258] width 1042 height 516
click at [937, 273] on font "Madera ($2)" at bounding box center [955, 276] width 58 height 12
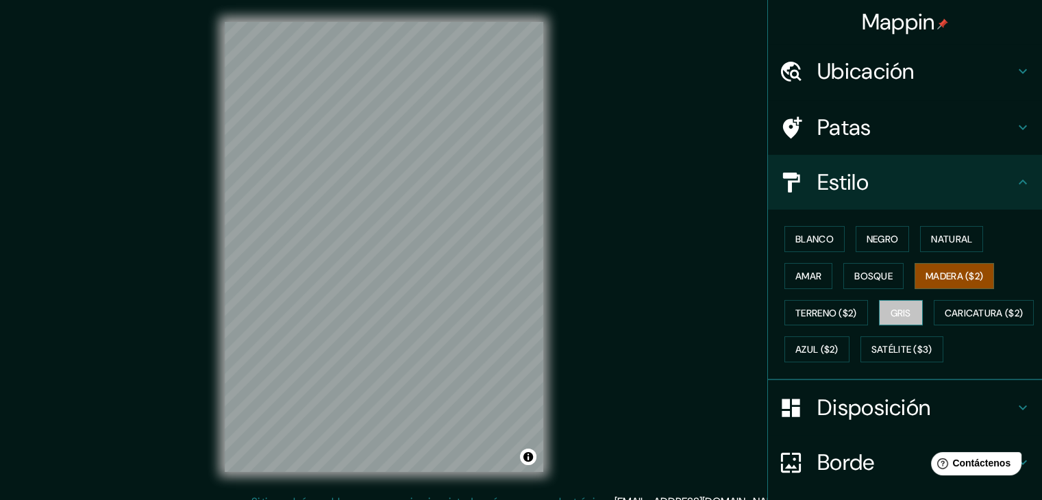
click at [891, 307] on font "Gris" at bounding box center [901, 313] width 21 height 12
click at [839, 350] on font "Azul ($2)" at bounding box center [816, 350] width 43 height 12
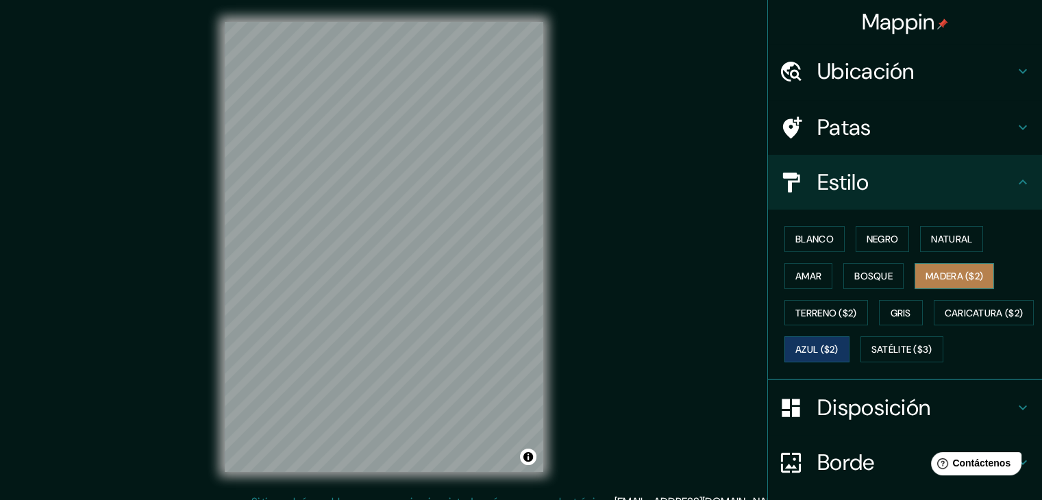
click at [940, 276] on font "Madera ($2)" at bounding box center [955, 276] width 58 height 12
